Goal: Entertainment & Leisure: Browse casually

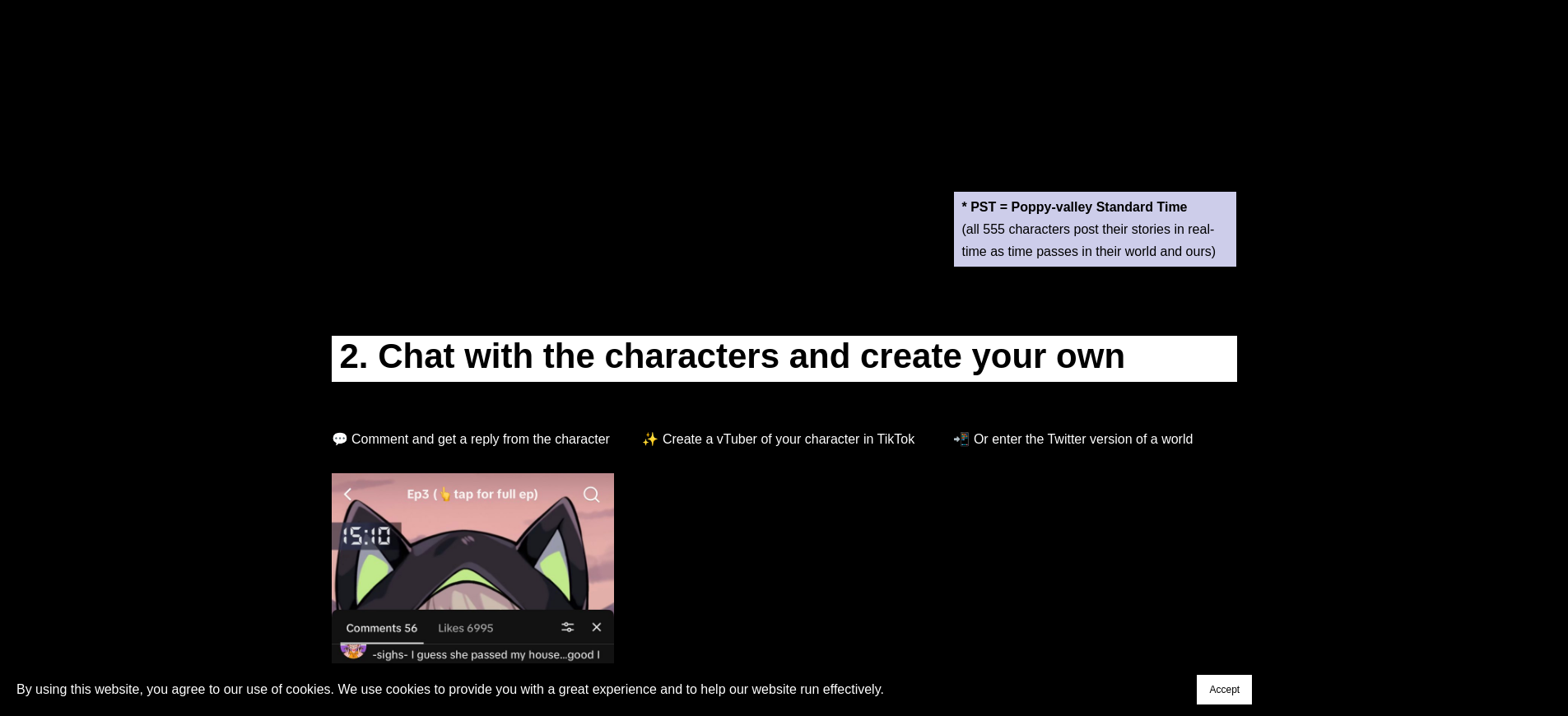
click at [1224, 690] on span "Accept" at bounding box center [1224, 689] width 30 height 12
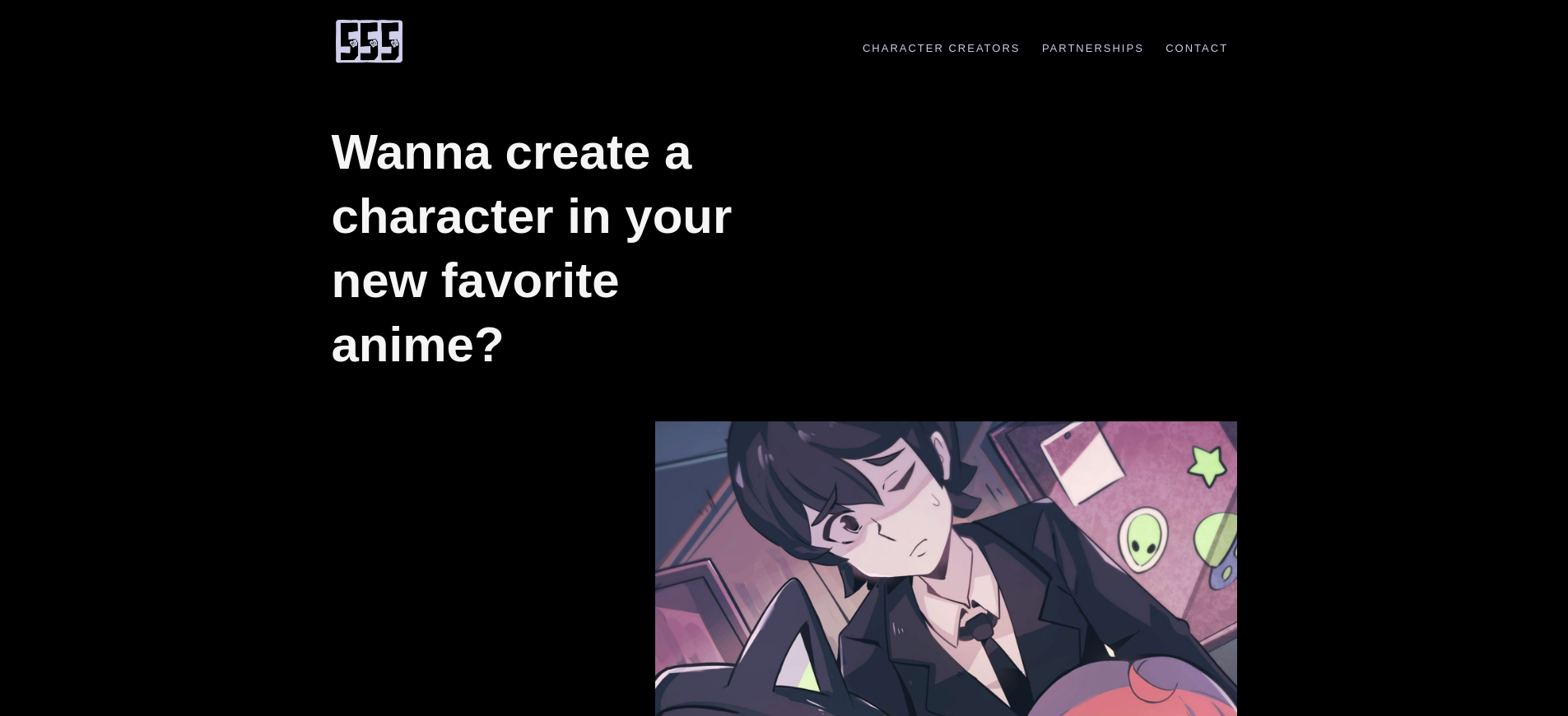
click at [551, 248] on h1 "Wanna create a character in your new favorite anime?" at bounding box center [551, 248] width 438 height 256
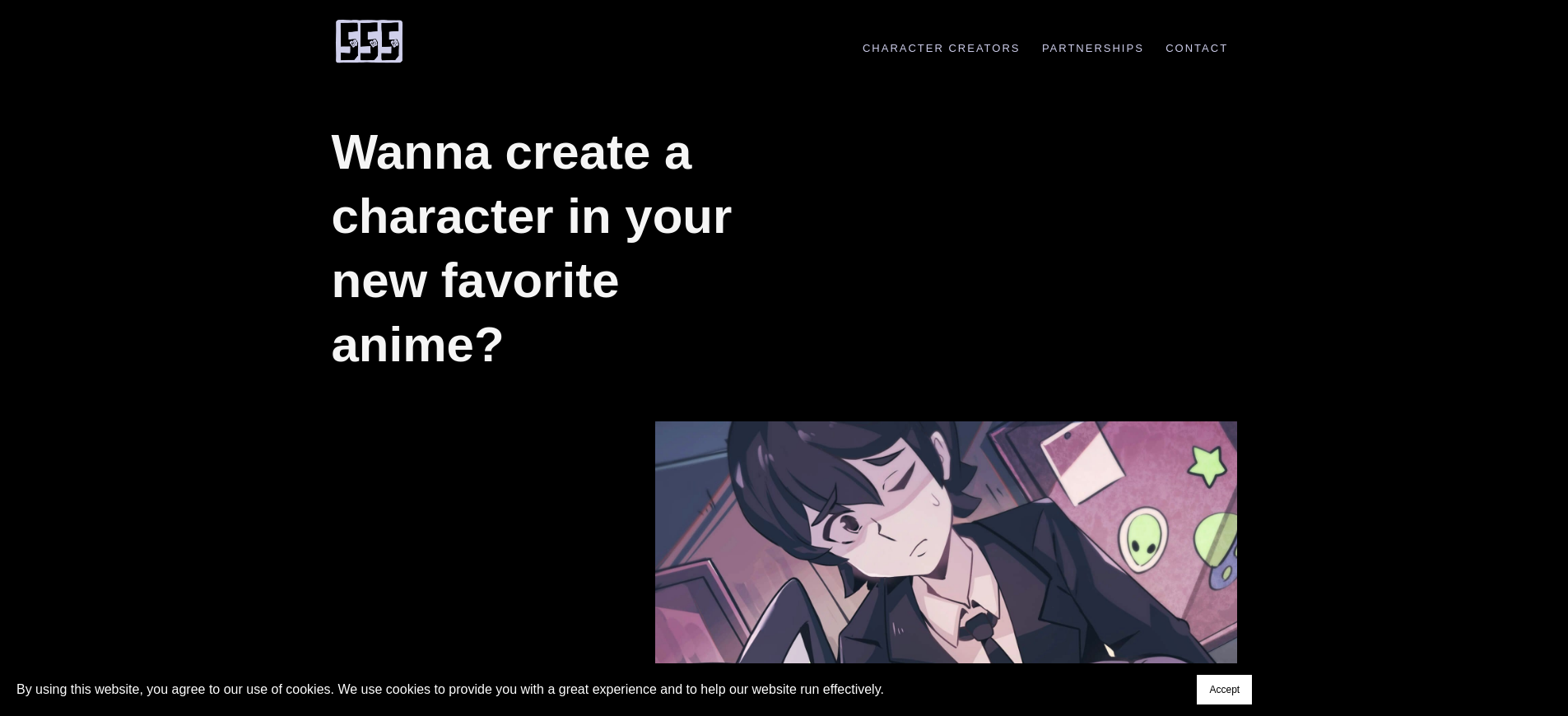
click at [551, 248] on h1 "Wanna create a character in your new favorite anime?" at bounding box center [551, 248] width 438 height 256
click at [1224, 690] on span "Accept" at bounding box center [1224, 689] width 30 height 12
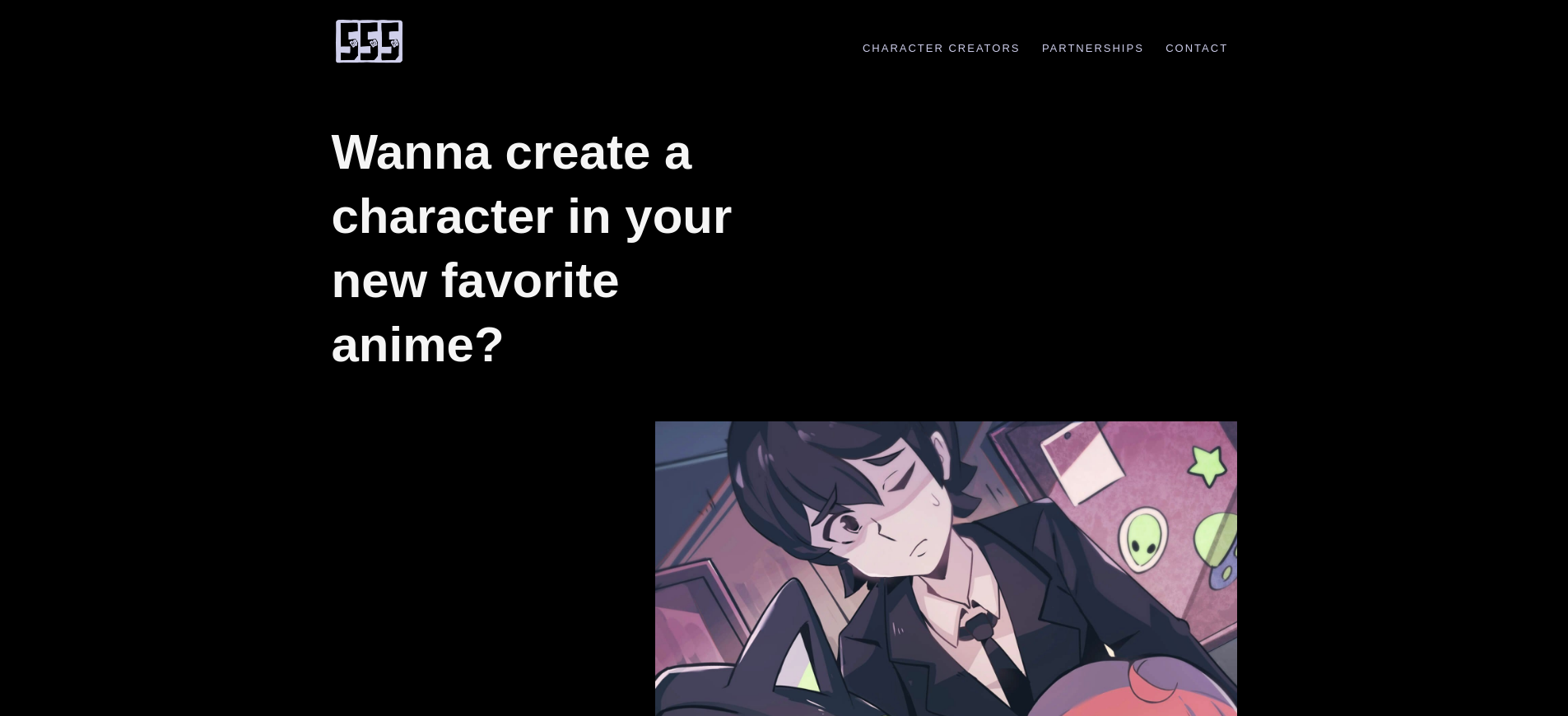
click at [551, 248] on h1 "Wanna create a character in your new favorite anime?" at bounding box center [551, 248] width 438 height 256
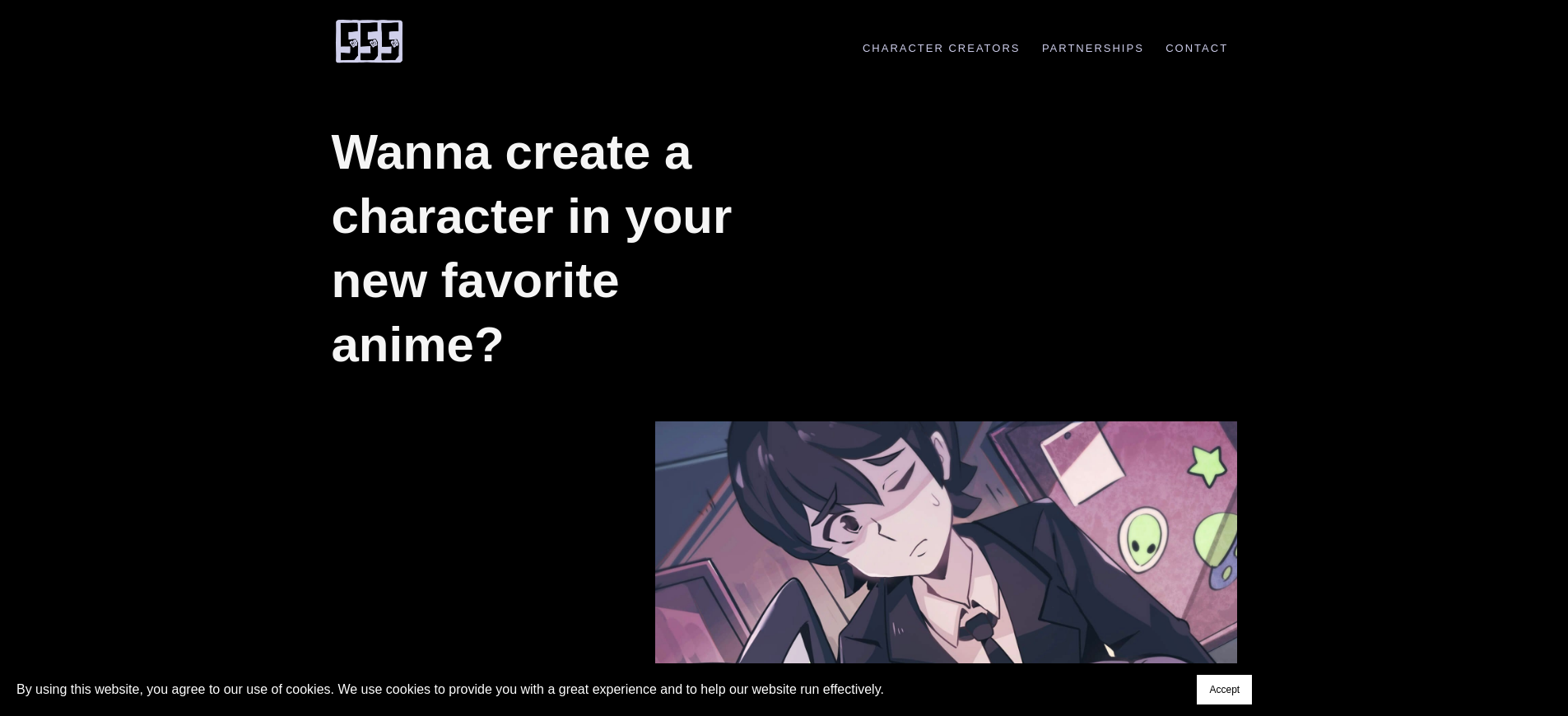
click at [1224, 690] on span "Accept" at bounding box center [1224, 689] width 30 height 12
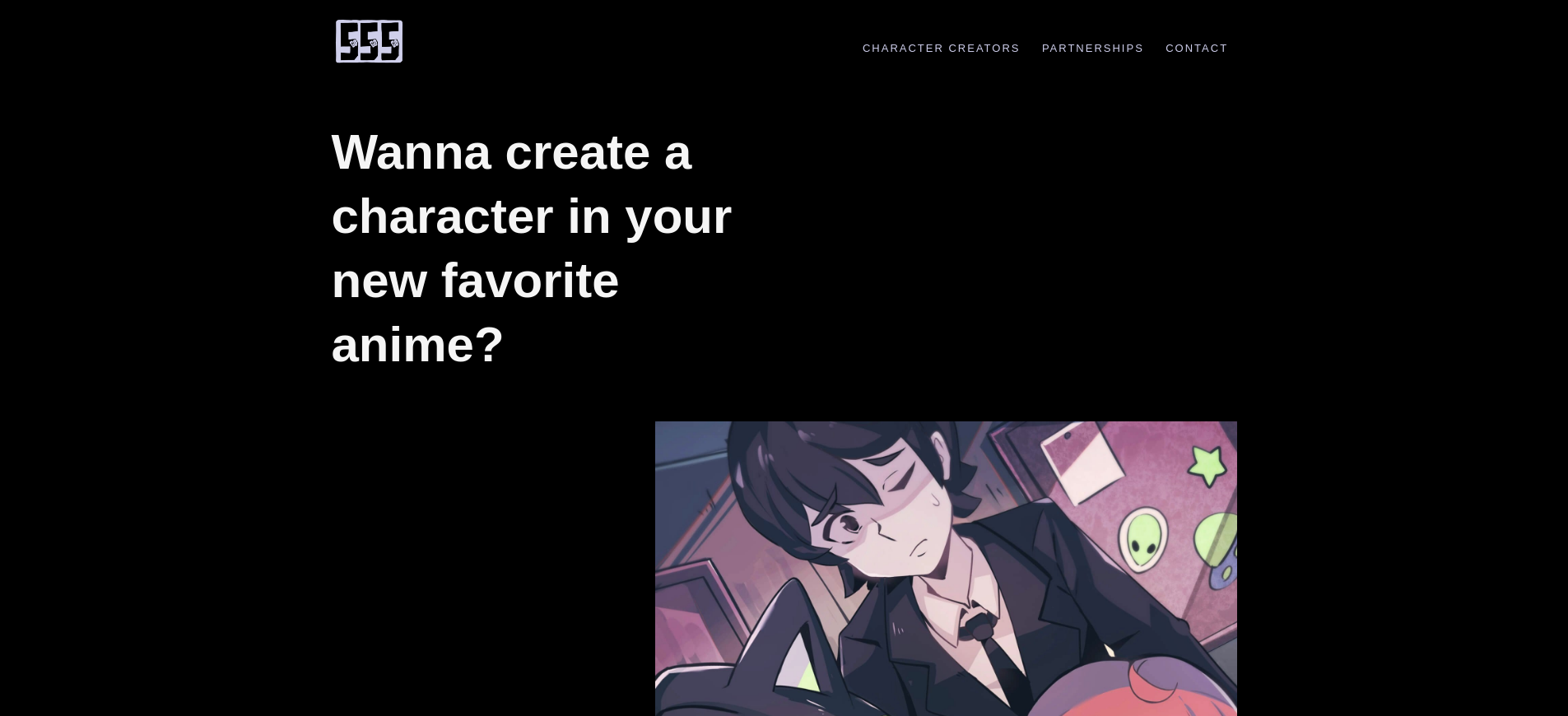
click at [551, 248] on h1 "Wanna create a character in your new favorite anime?" at bounding box center [551, 248] width 438 height 256
